Goal: Task Accomplishment & Management: Use online tool/utility

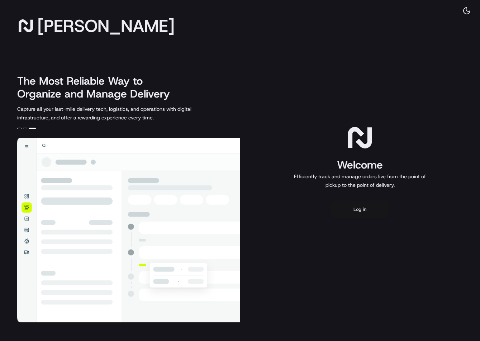
click at [367, 205] on button "Log in" at bounding box center [359, 209] width 57 height 17
